Goal: Information Seeking & Learning: Learn about a topic

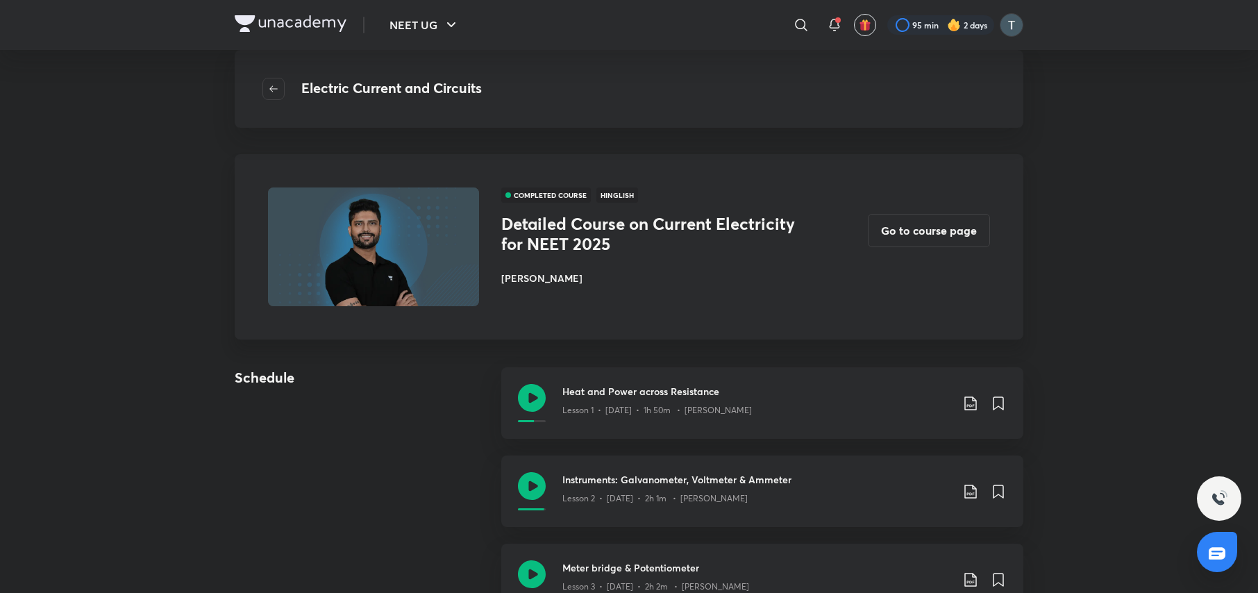
scroll to position [519, 0]
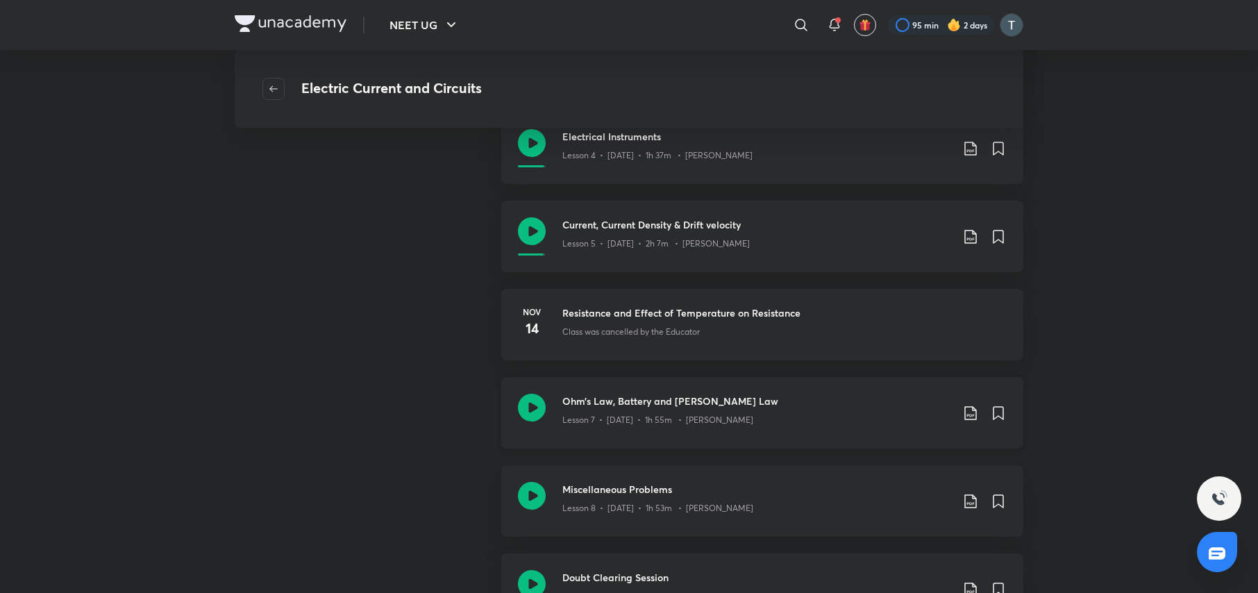
click at [634, 407] on h3 "Ohm’s Law, Battery and Kirchhoff's Law" at bounding box center [757, 401] width 389 height 15
